Goal: Task Accomplishment & Management: Complete application form

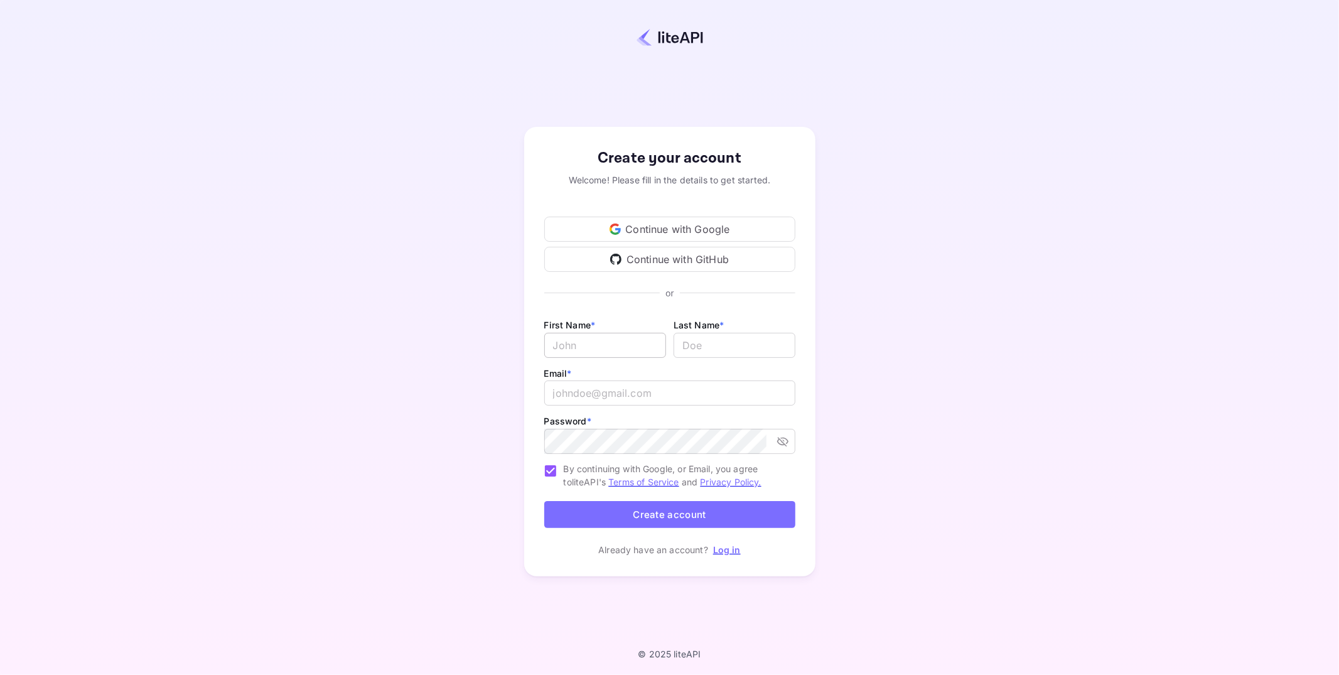
type input "[PERSON_NAME][EMAIL_ADDRESS][DOMAIN_NAME]"
click at [636, 347] on input "Email *" at bounding box center [605, 345] width 122 height 25
click at [770, 298] on icon at bounding box center [669, 293] width 251 height 11
click at [737, 391] on input "[PERSON_NAME][EMAIL_ADDRESS][DOMAIN_NAME]" at bounding box center [669, 392] width 251 height 25
click at [653, 345] on input "Email *" at bounding box center [605, 345] width 122 height 25
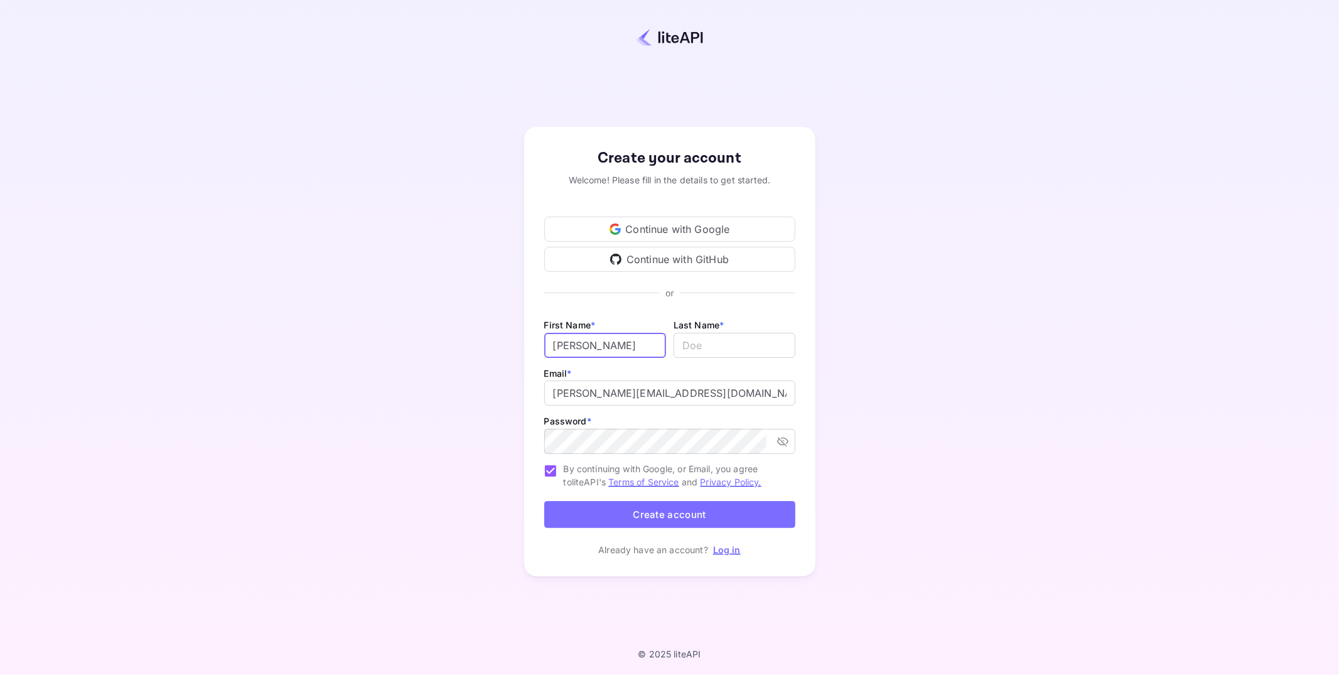
type input "[PERSON_NAME]"
click at [621, 392] on input "[PERSON_NAME][EMAIL_ADDRESS][DOMAIN_NAME]" at bounding box center [669, 392] width 251 height 25
type input "[PERSON_NAME][EMAIL_ADDRESS][DOMAIN_NAME]"
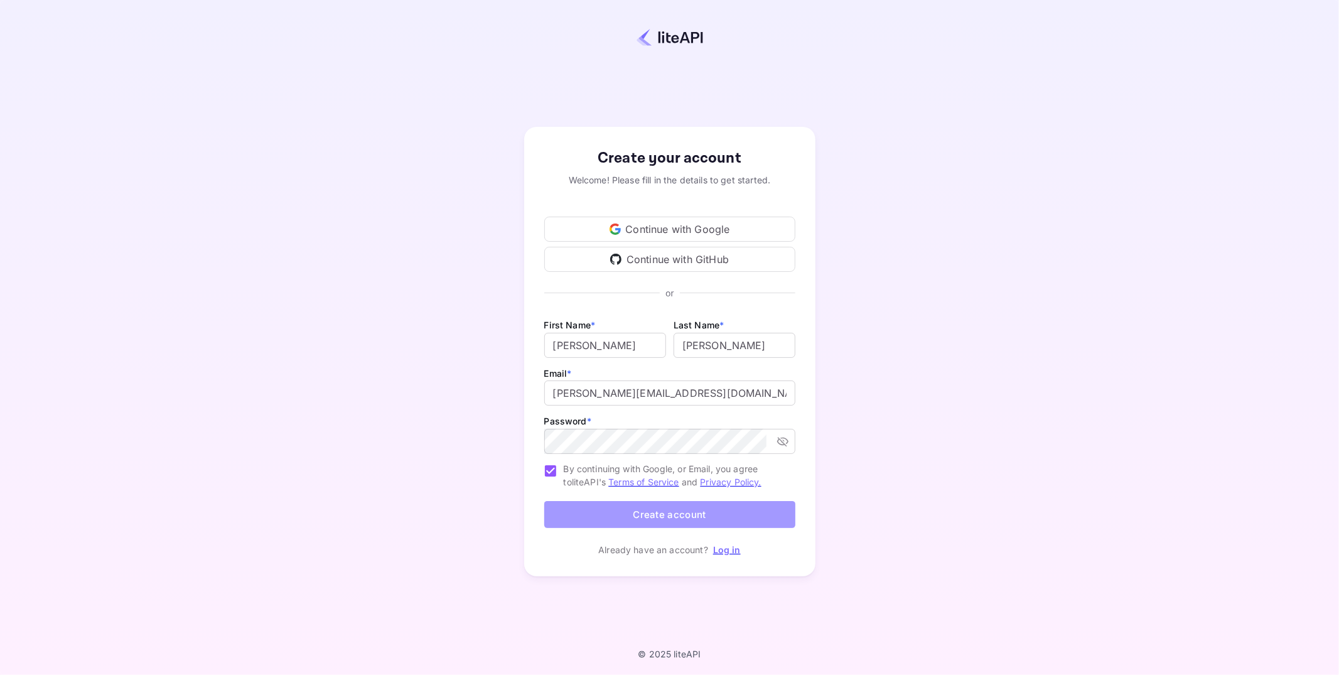
click at [663, 518] on button "Create account" at bounding box center [669, 514] width 251 height 27
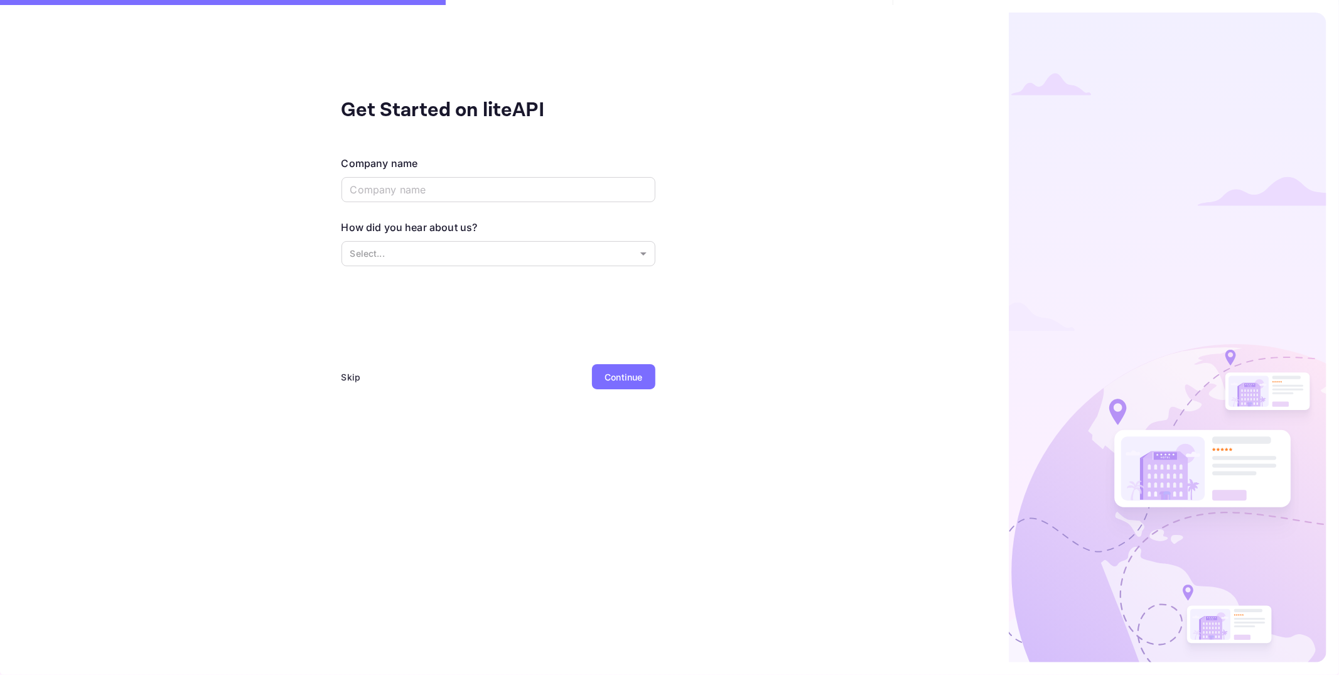
click at [348, 377] on div "Skip" at bounding box center [351, 376] width 19 height 13
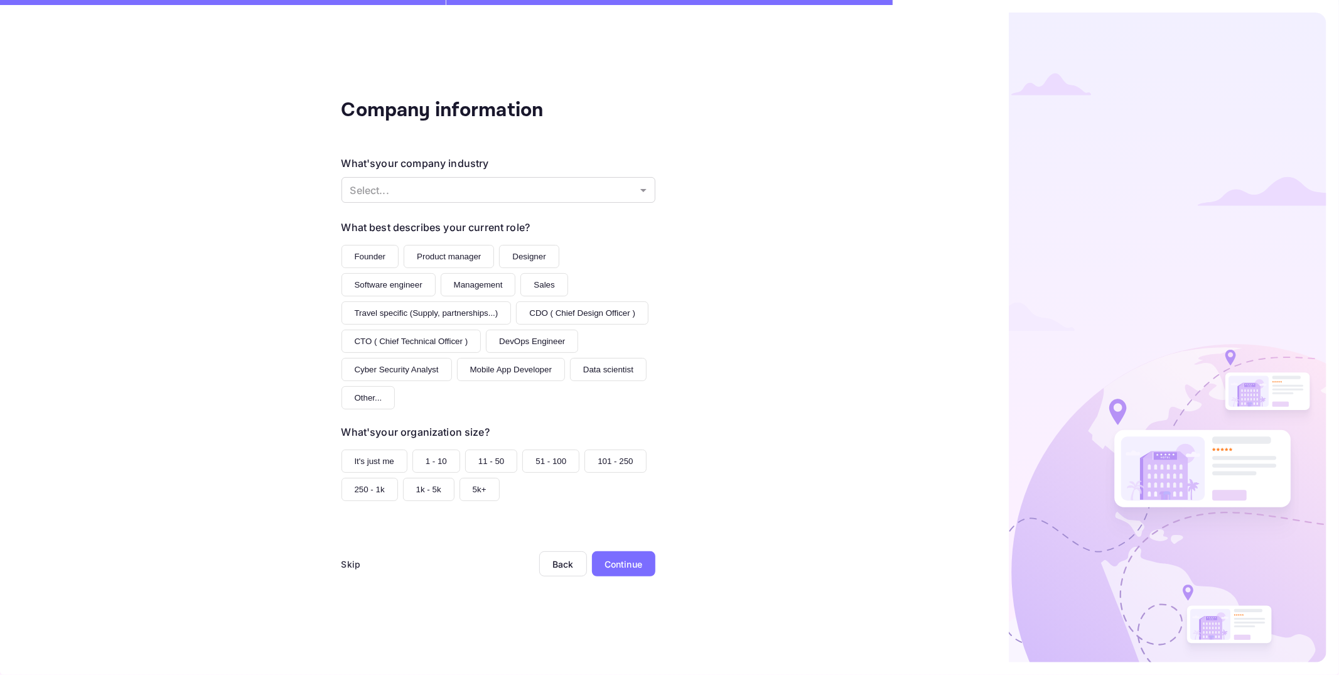
click at [347, 563] on div "Skip" at bounding box center [351, 563] width 19 height 13
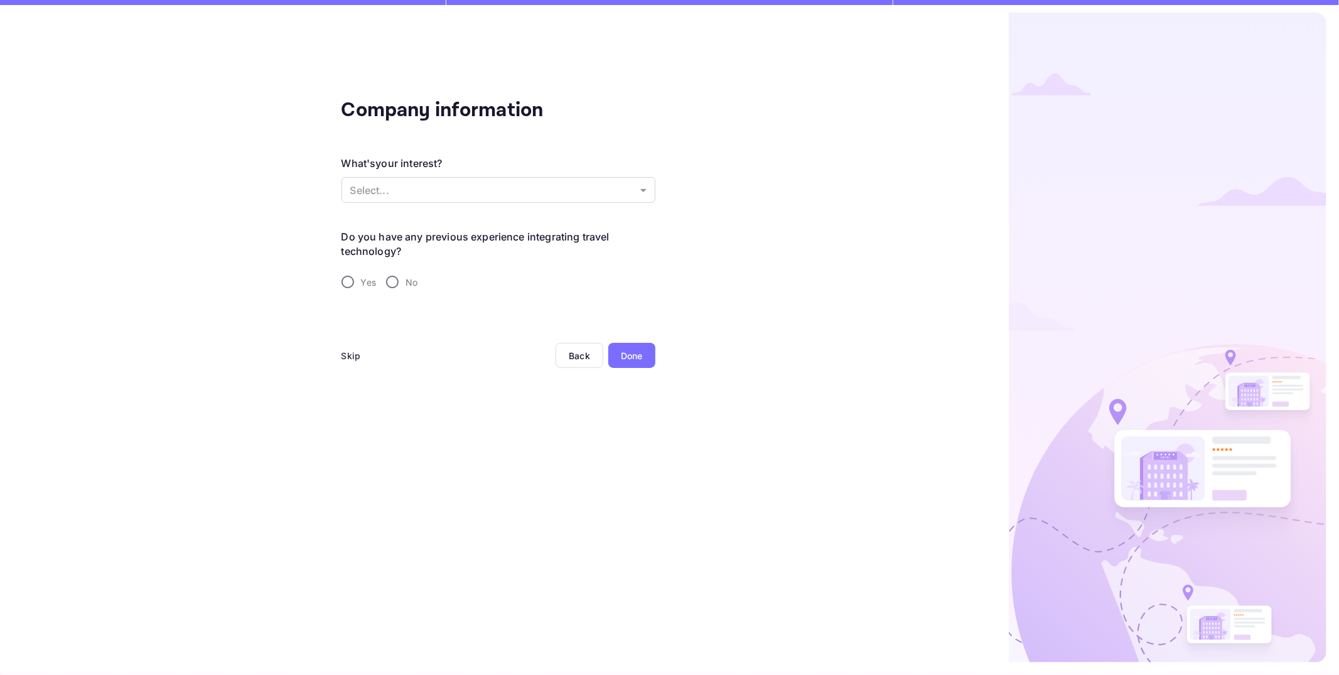
click at [352, 356] on div "Skip" at bounding box center [351, 355] width 19 height 13
